Goal: Task Accomplishment & Management: Use online tool/utility

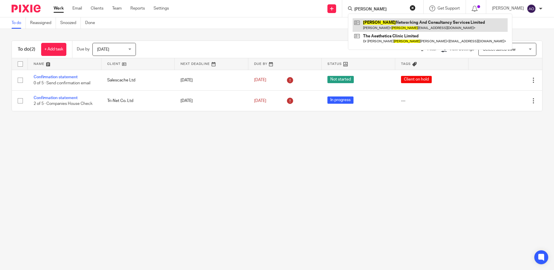
type input "eli"
click at [388, 23] on link at bounding box center [429, 24] width 155 height 13
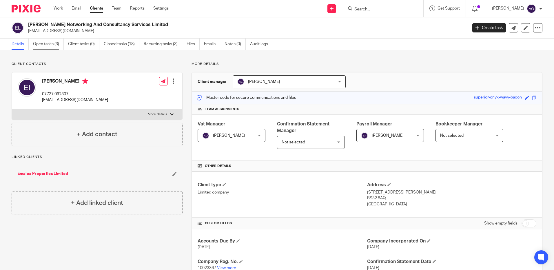
click at [59, 44] on link "Open tasks (3)" at bounding box center [48, 44] width 31 height 11
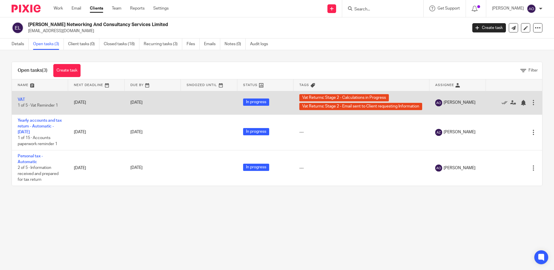
click at [25, 98] on td "VAT 1 of 5 · Vat Reminder 1" at bounding box center [40, 102] width 56 height 23
click at [21, 99] on link "VAT" at bounding box center [21, 100] width 7 height 4
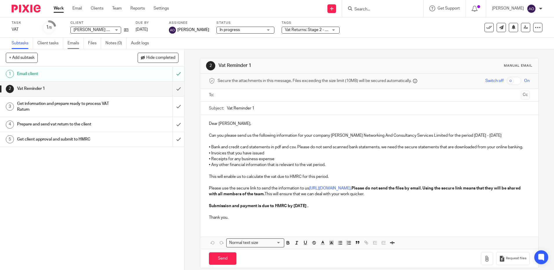
click at [79, 44] on link "Emails" at bounding box center [75, 43] width 16 height 11
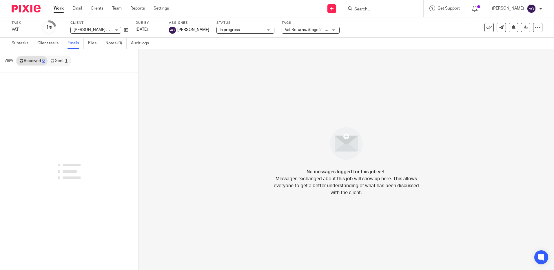
click at [61, 60] on link "Sent 1" at bounding box center [58, 60] width 23 height 9
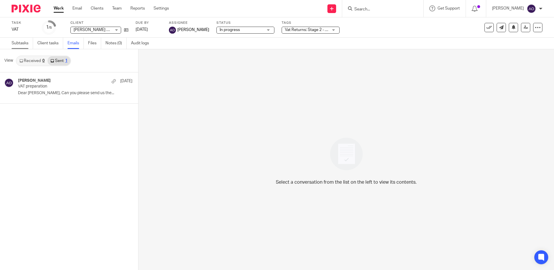
click at [20, 40] on link "Subtasks" at bounding box center [22, 43] width 21 height 11
